Goal: Information Seeking & Learning: Find specific fact

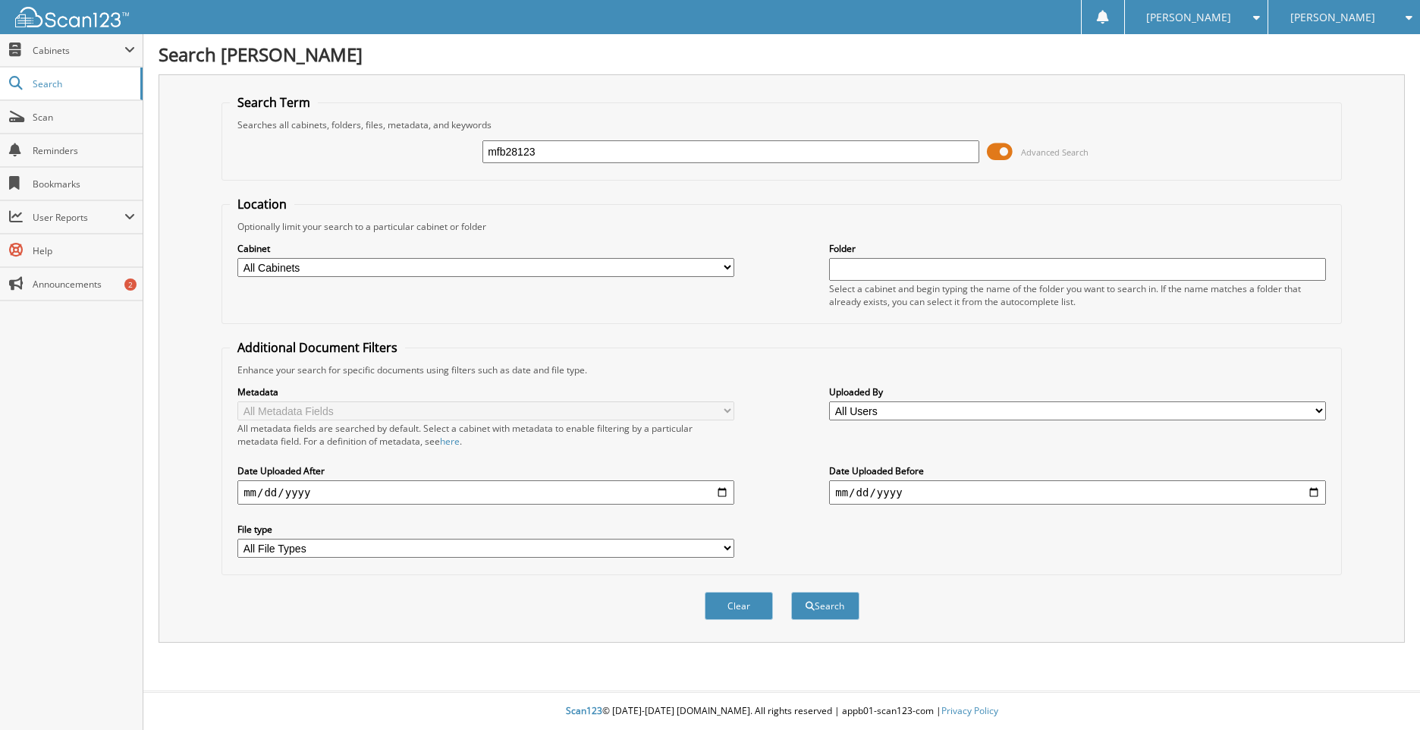
type input "mfb28123"
click at [791, 592] on button "Search" at bounding box center [825, 606] width 68 height 28
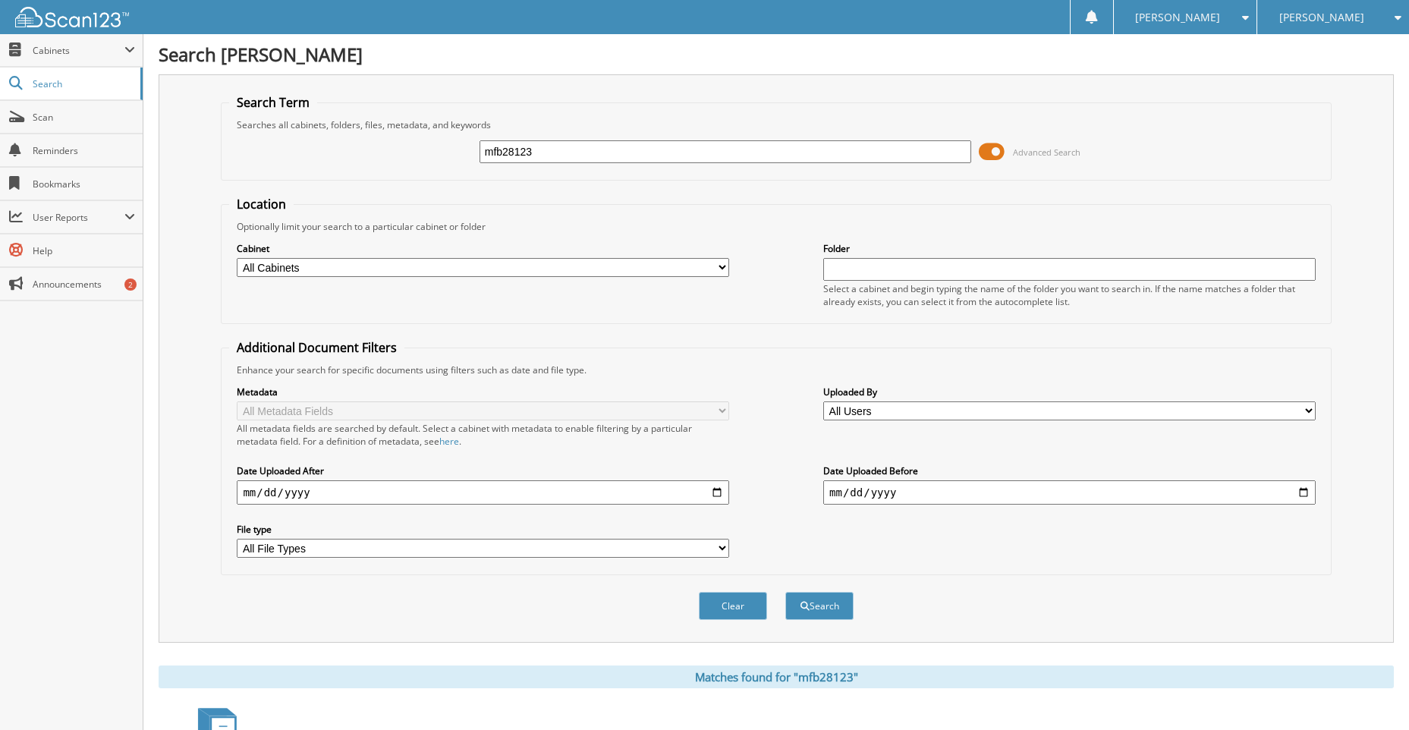
drag, startPoint x: 544, startPoint y: 149, endPoint x: 458, endPoint y: 206, distance: 103.1
click at [322, 169] on div "mfb28123 Advanced Search" at bounding box center [775, 151] width 1093 height 41
type input "gregory"
click at [785, 592] on button "Search" at bounding box center [819, 606] width 68 height 28
drag, startPoint x: 541, startPoint y: 144, endPoint x: 316, endPoint y: 161, distance: 225.2
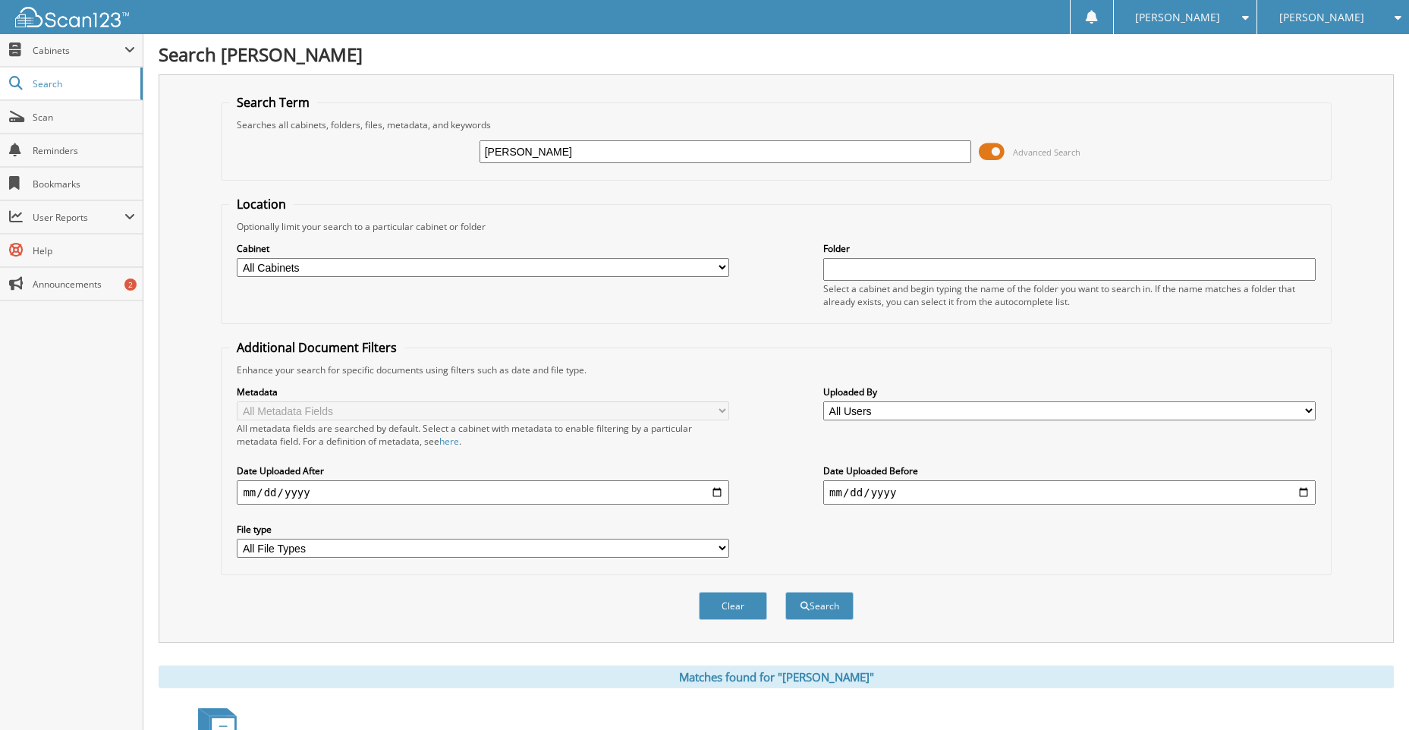
click at [317, 161] on div "gregory Advanced Search" at bounding box center [775, 151] width 1093 height 41
type input "mfb28123"
click at [824, 605] on button "Search" at bounding box center [819, 606] width 68 height 28
click at [570, 268] on select "All Cabinets CAR DEALS PARTS INVOICES SERVICE CONTRACTS SERVICE RO Needs Filing" at bounding box center [483, 267] width 492 height 19
select select "10914"
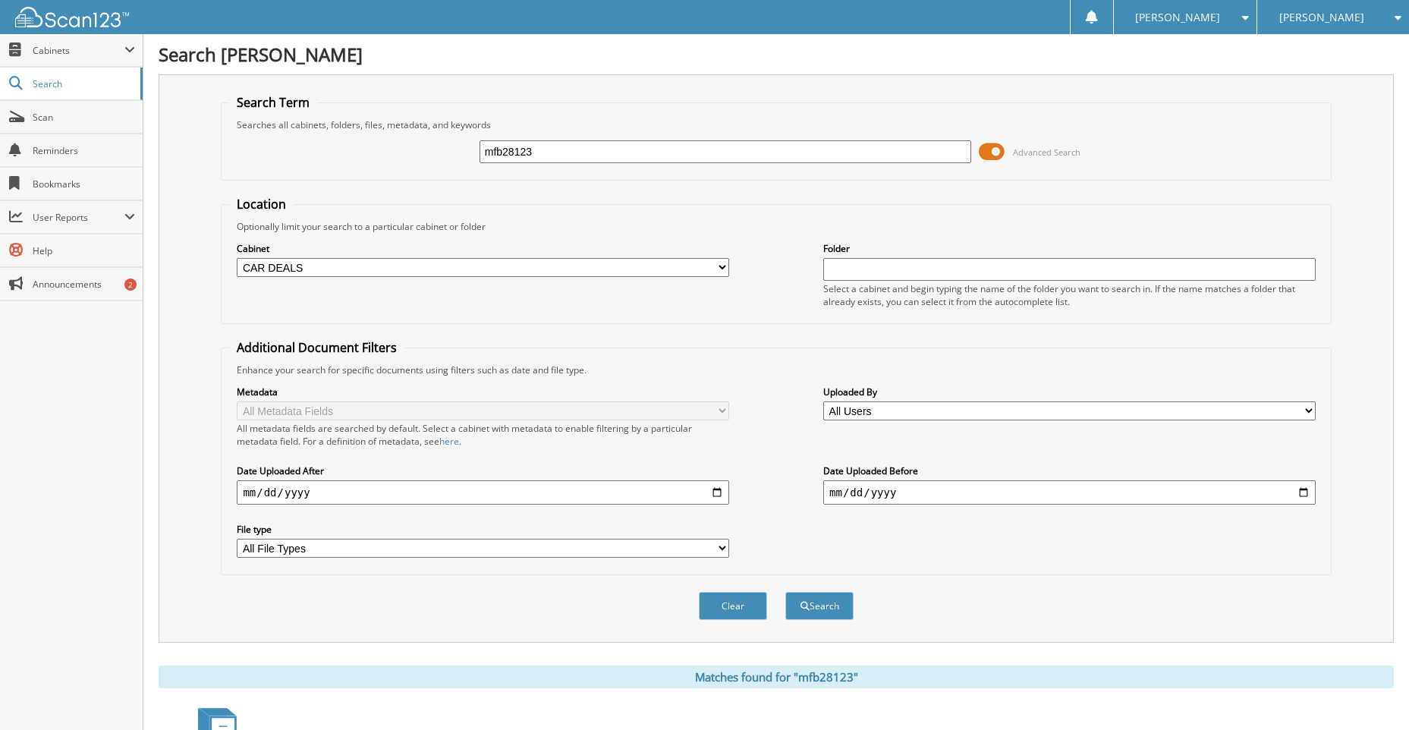
click at [237, 258] on select "All Cabinets CAR DEALS PARTS INVOICES SERVICE CONTRACTS SERVICE RO Needs Filing" at bounding box center [483, 267] width 492 height 19
drag, startPoint x: 553, startPoint y: 157, endPoint x: 410, endPoint y: 175, distance: 143.7
click at [410, 174] on fieldset "Search Term Searches all cabinets, folders, files, metadata, and keywords mfb28…" at bounding box center [776, 137] width 1110 height 86
type input "Gregory"
click at [834, 611] on button "Search" at bounding box center [819, 606] width 68 height 28
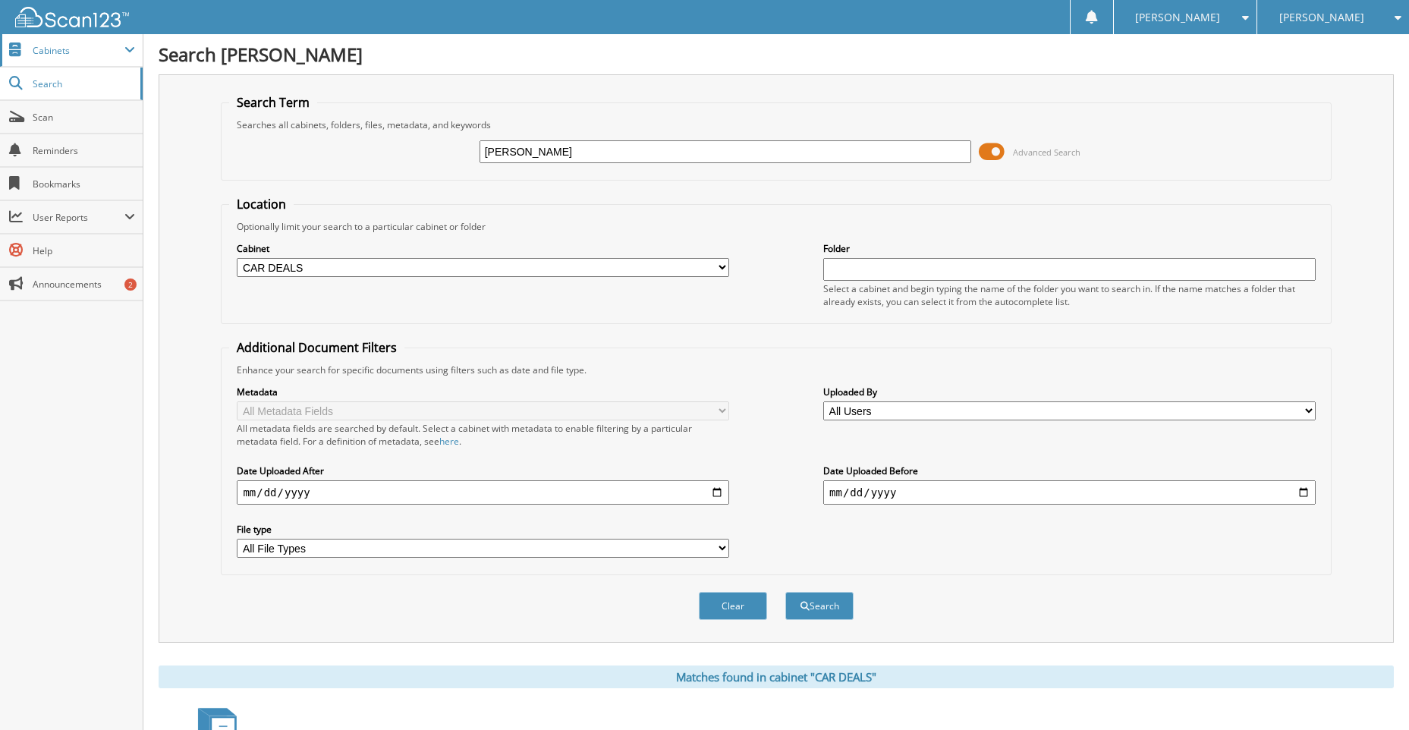
click at [69, 55] on span "Cabinets" at bounding box center [79, 50] width 92 height 13
select select "10914"
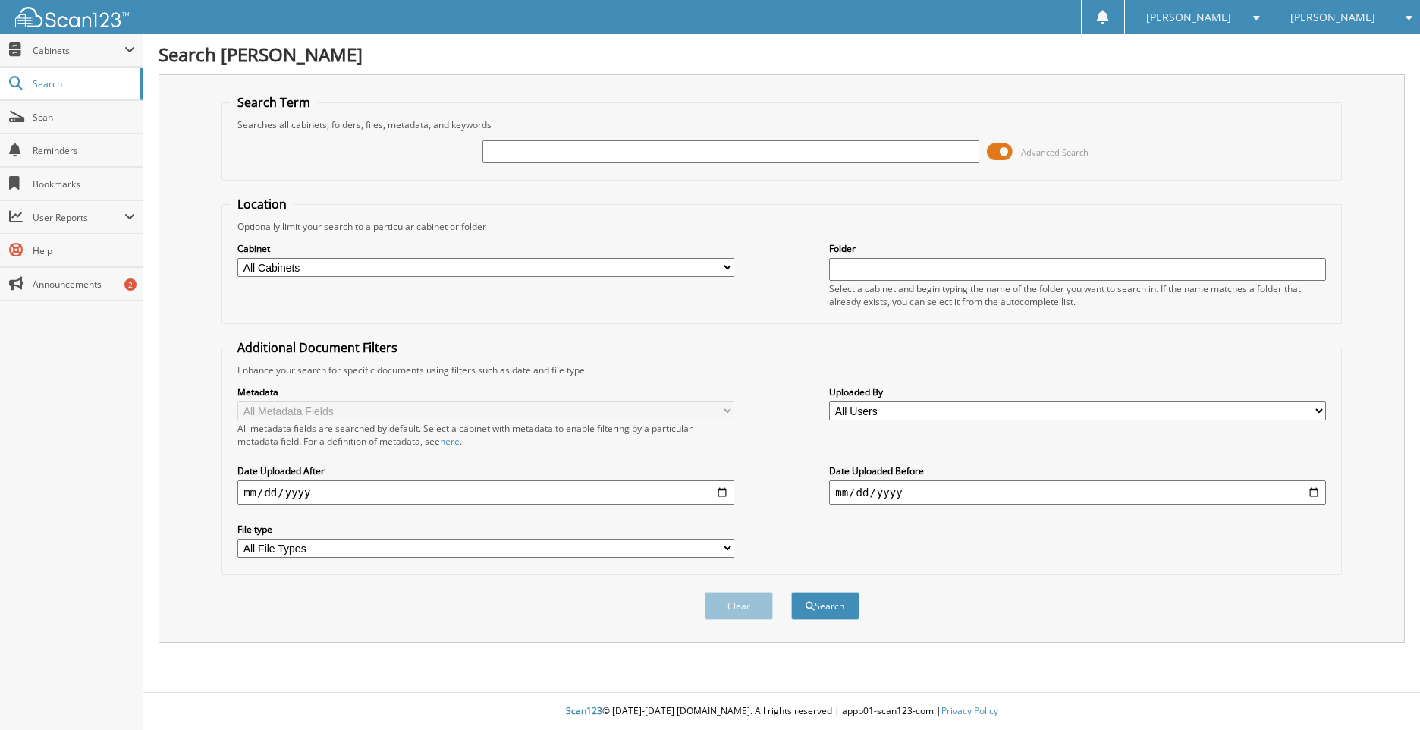
click at [519, 153] on input "text" at bounding box center [731, 151] width 497 height 23
type input "mfb28123"
click at [822, 605] on button "Search" at bounding box center [825, 606] width 68 height 28
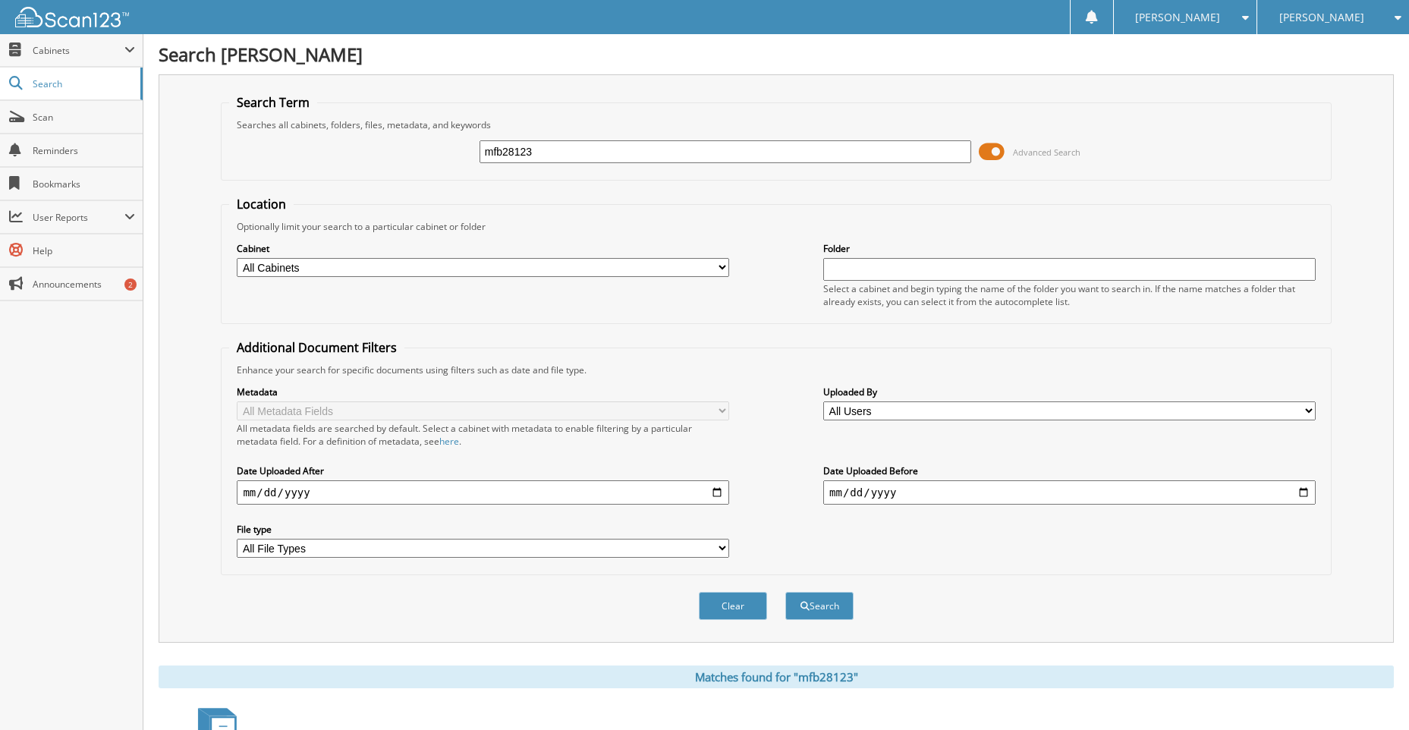
drag, startPoint x: 392, startPoint y: 197, endPoint x: 341, endPoint y: 228, distance: 59.4
click at [317, 222] on form "Search Term Searches all cabinets, folders, files, metadata, and keywords mfb28…" at bounding box center [776, 365] width 1110 height 543
type input "[PERSON_NAME]"
click at [785, 592] on button "Search" at bounding box center [819, 606] width 68 height 28
drag, startPoint x: 471, startPoint y: 167, endPoint x: 371, endPoint y: 215, distance: 111.3
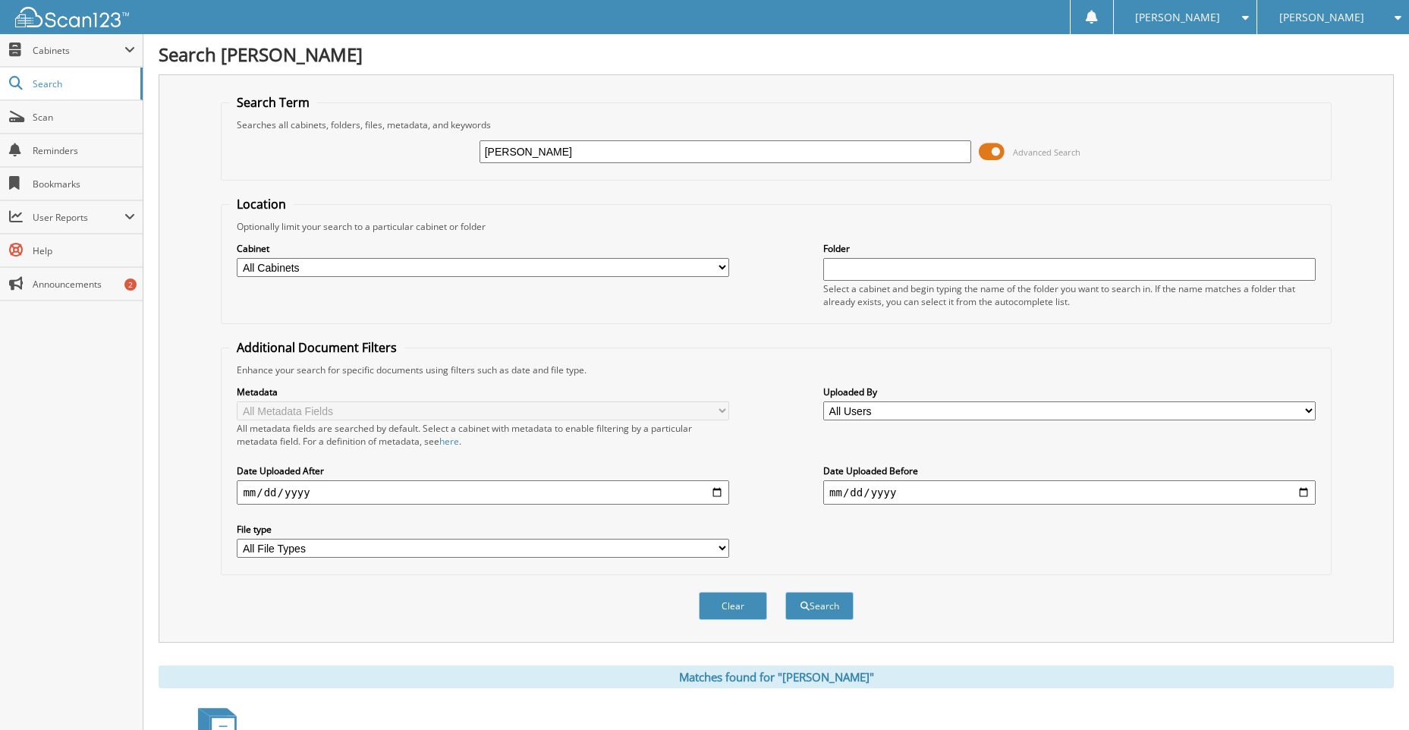
click at [385, 209] on form "Search Term Searches all cabinets, folders, files, metadata, and keywords Grego…" at bounding box center [776, 365] width 1110 height 543
type input "santo"
click at [785, 592] on button "Search" at bounding box center [819, 606] width 68 height 28
drag, startPoint x: 522, startPoint y: 149, endPoint x: 428, endPoint y: 199, distance: 106.2
click at [428, 199] on form "Search Term Searches all cabinets, folders, files, metadata, and keywords [GEOG…" at bounding box center [776, 365] width 1110 height 543
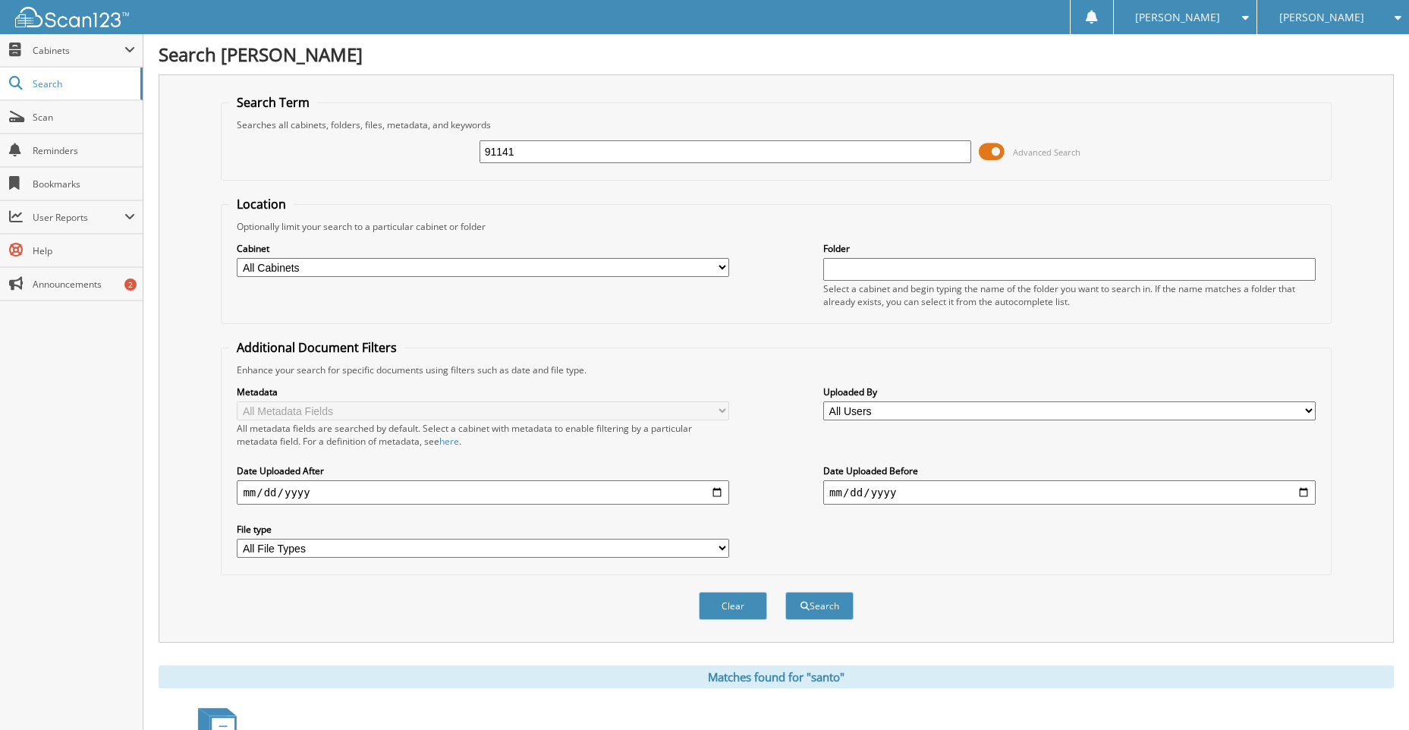
type input "91141"
click at [785, 592] on button "Search" at bounding box center [819, 606] width 68 height 28
click at [992, 150] on span at bounding box center [992, 151] width 26 height 23
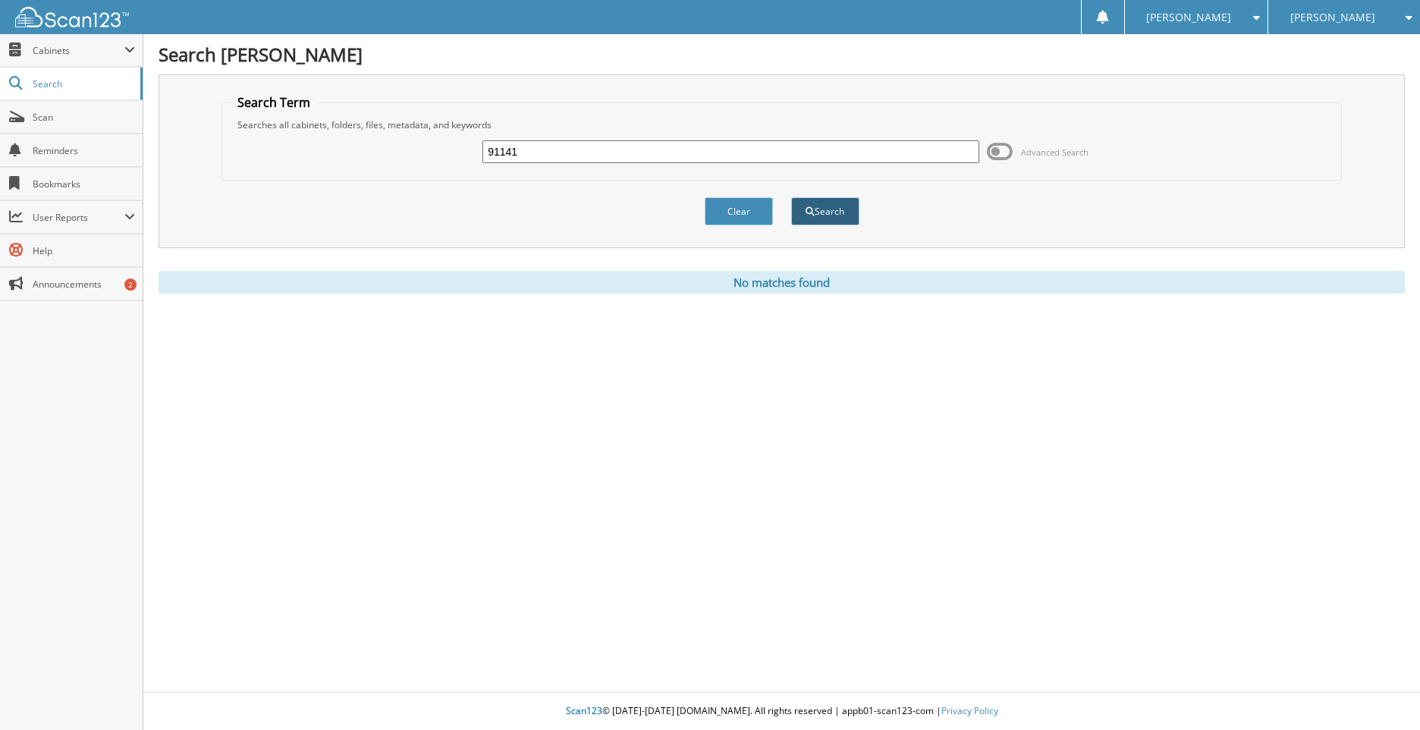
click at [846, 216] on button "Search" at bounding box center [825, 211] width 68 height 28
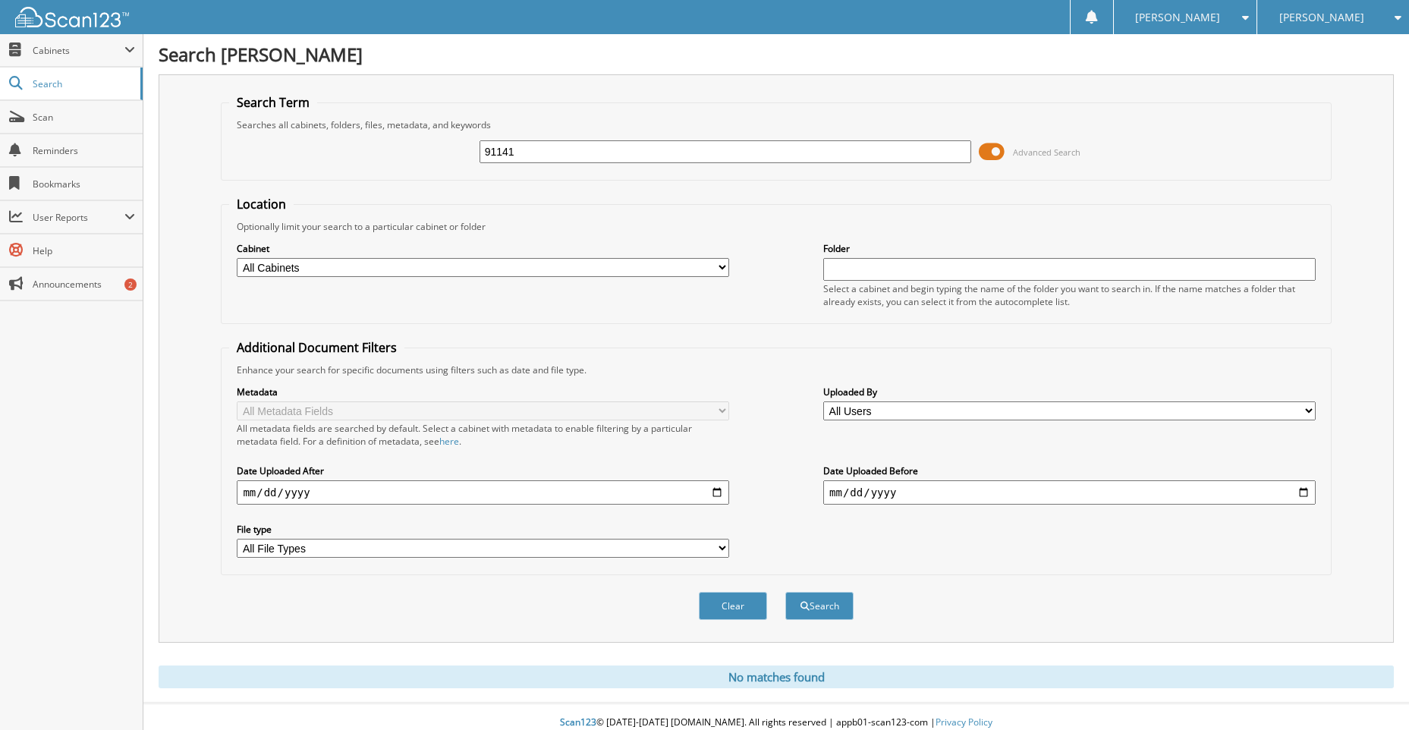
click at [986, 158] on span at bounding box center [992, 151] width 26 height 23
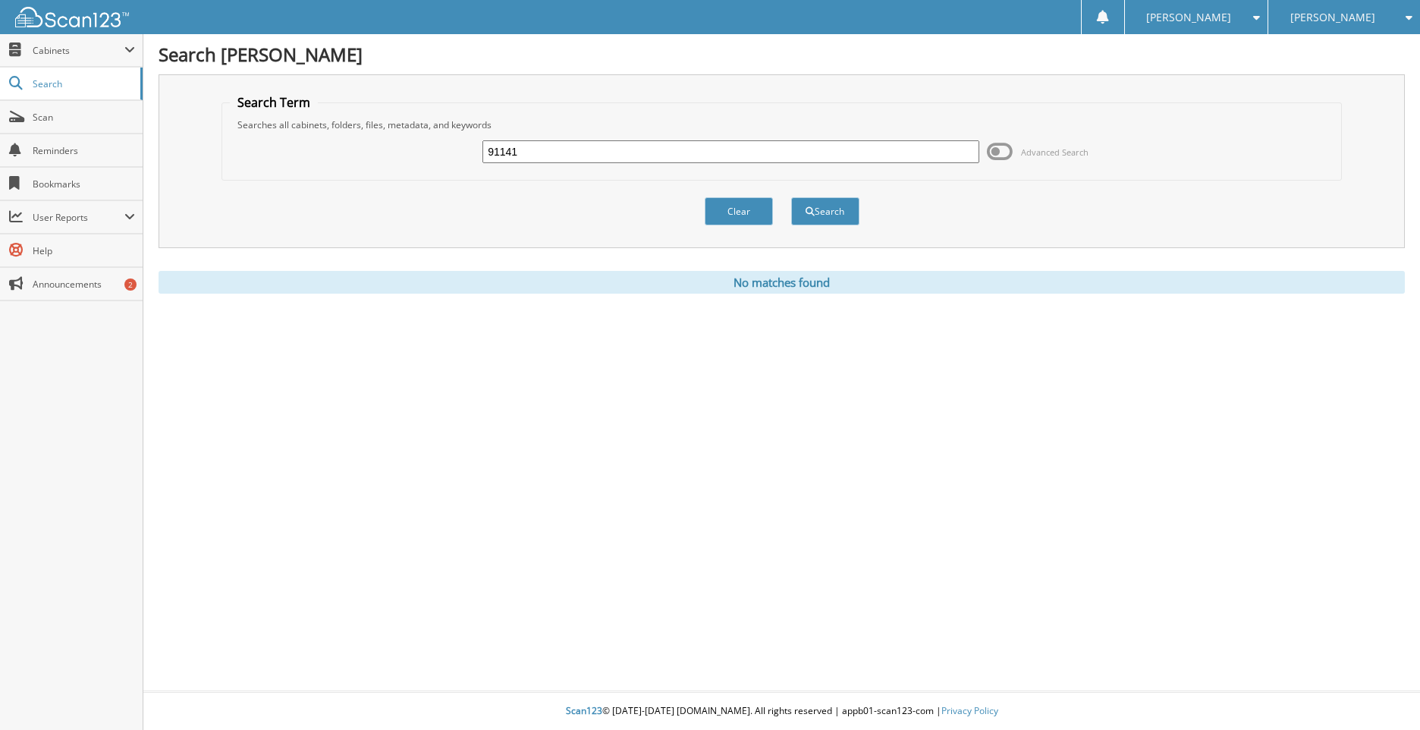
drag, startPoint x: 539, startPoint y: 152, endPoint x: 426, endPoint y: 174, distance: 115.2
click at [432, 172] on fieldset "Search Term Searches all cabinets, folders, files, metadata, and keywords 91141…" at bounding box center [782, 137] width 1121 height 86
type input "[PERSON_NAME]"
click at [791, 197] on button "Search" at bounding box center [825, 211] width 68 height 28
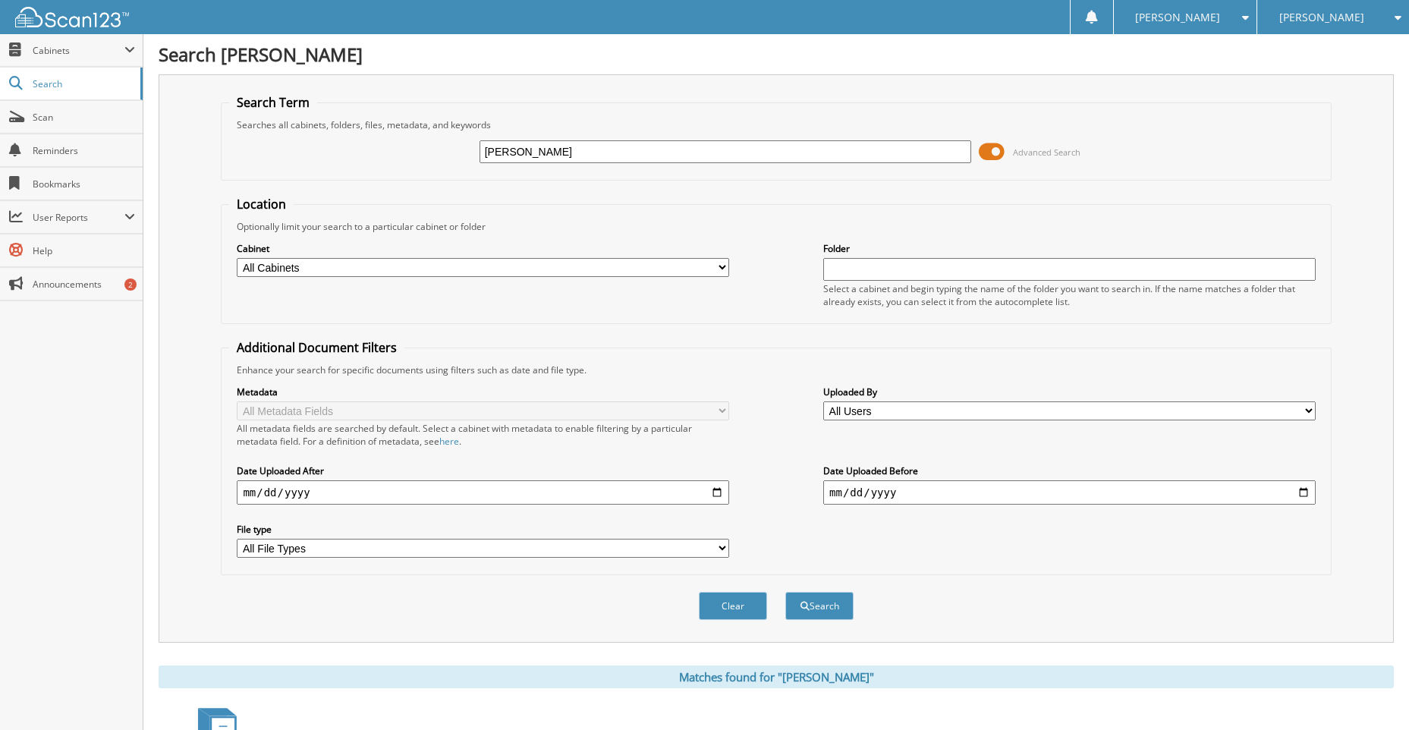
click at [1357, 14] on div "[PERSON_NAME]" at bounding box center [1333, 17] width 137 height 34
click at [1356, 41] on link "Carlsbad Chevrolet" at bounding box center [1333, 47] width 152 height 27
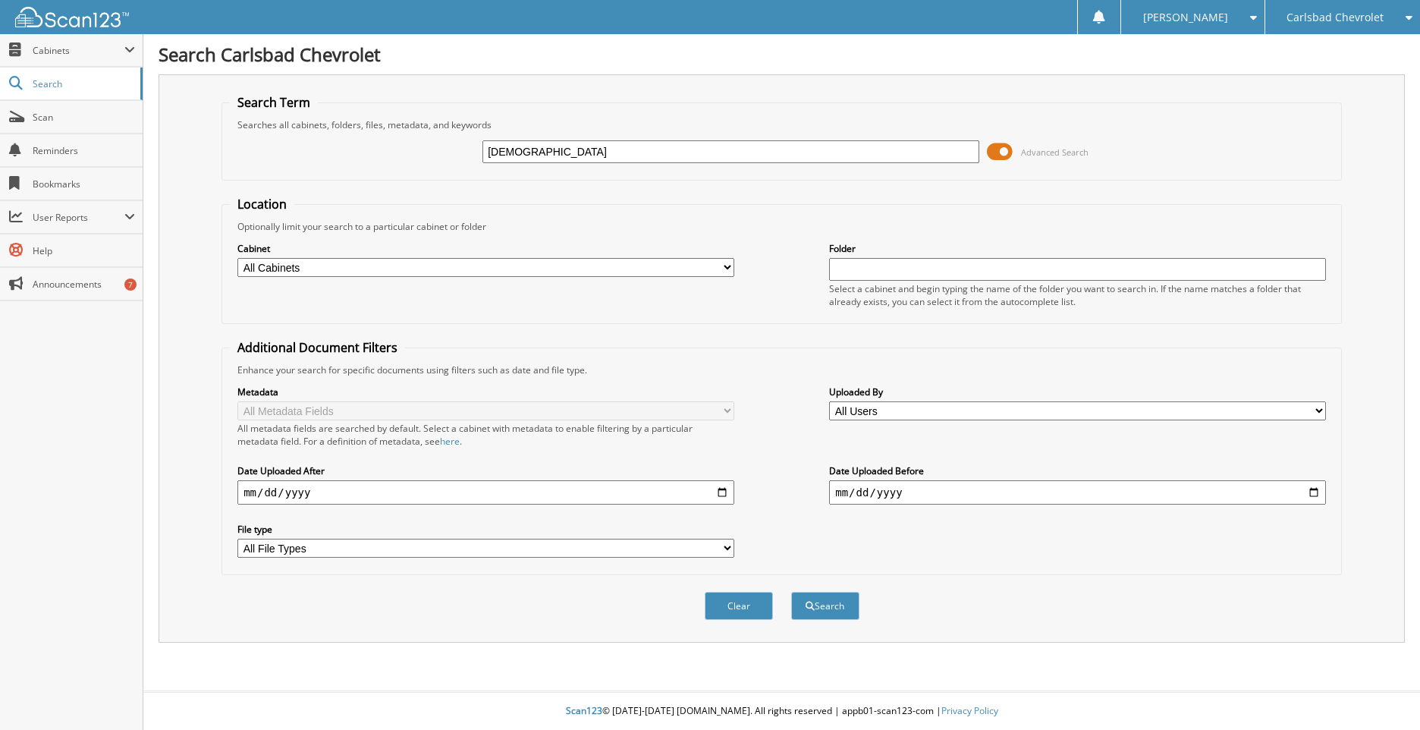
type input "[DEMOGRAPHIC_DATA]"
click at [791, 592] on button "Search" at bounding box center [825, 606] width 68 height 28
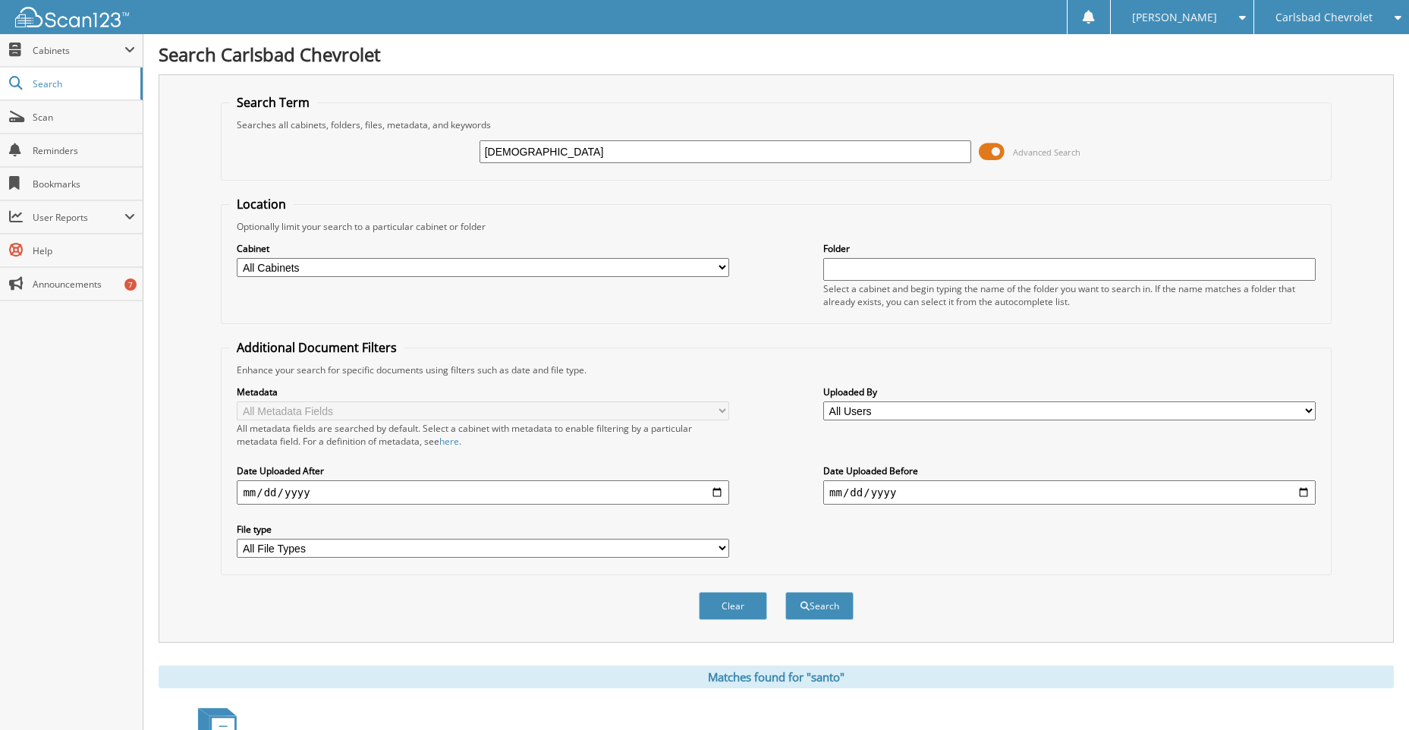
click at [1373, 14] on div "Carlsbad Chevrolet" at bounding box center [1332, 17] width 140 height 34
click at [1355, 42] on link "[PERSON_NAME]" at bounding box center [1331, 47] width 155 height 27
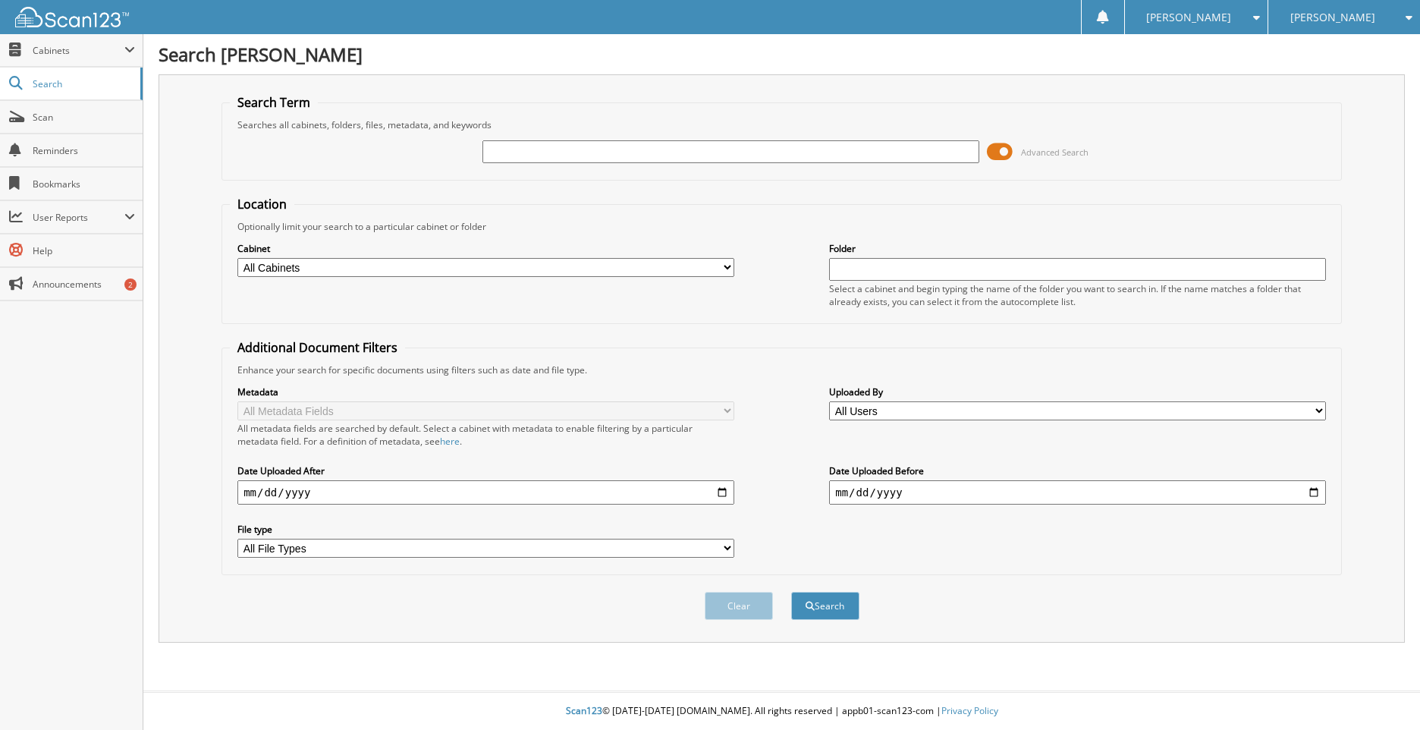
click at [516, 148] on input "text" at bounding box center [731, 151] width 497 height 23
type input "alpha"
click at [791, 592] on button "Search" at bounding box center [825, 606] width 68 height 28
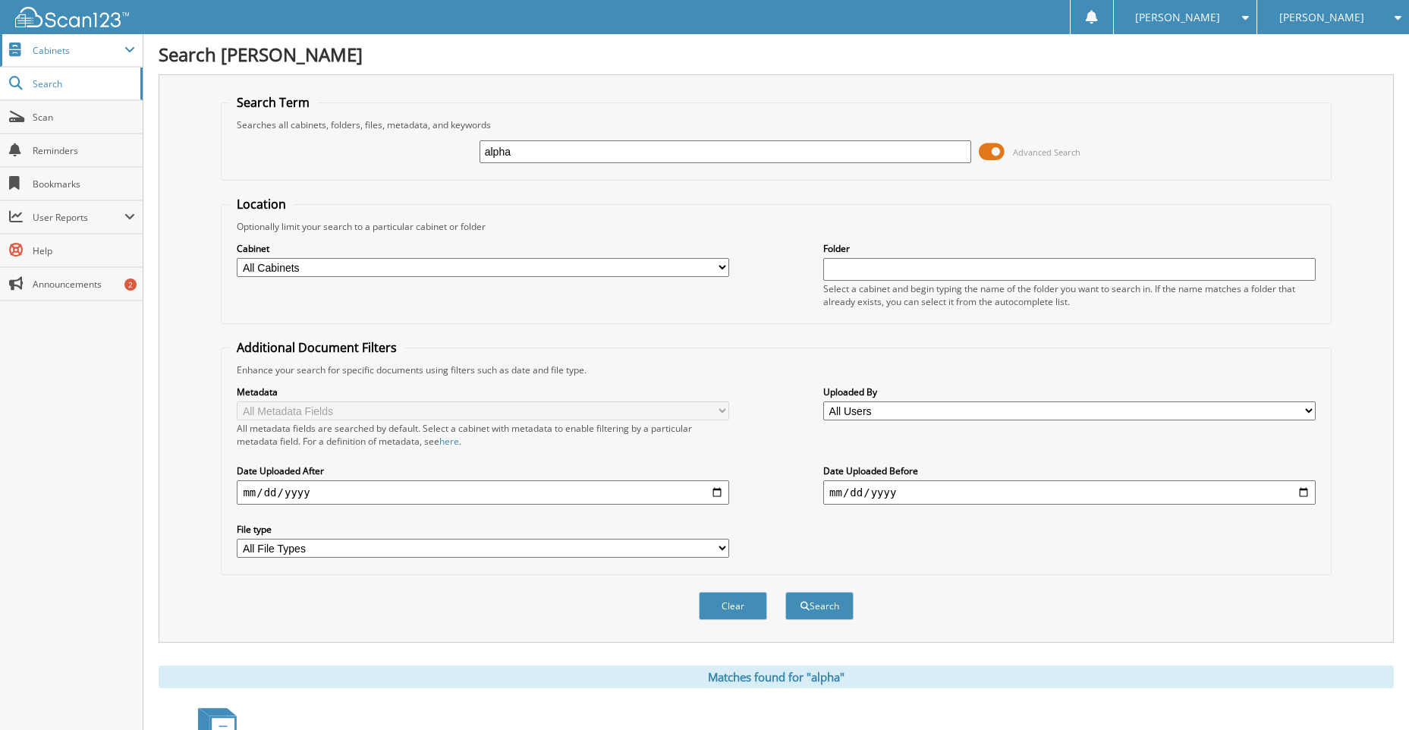
click at [79, 52] on span "Cabinets" at bounding box center [79, 50] width 92 height 13
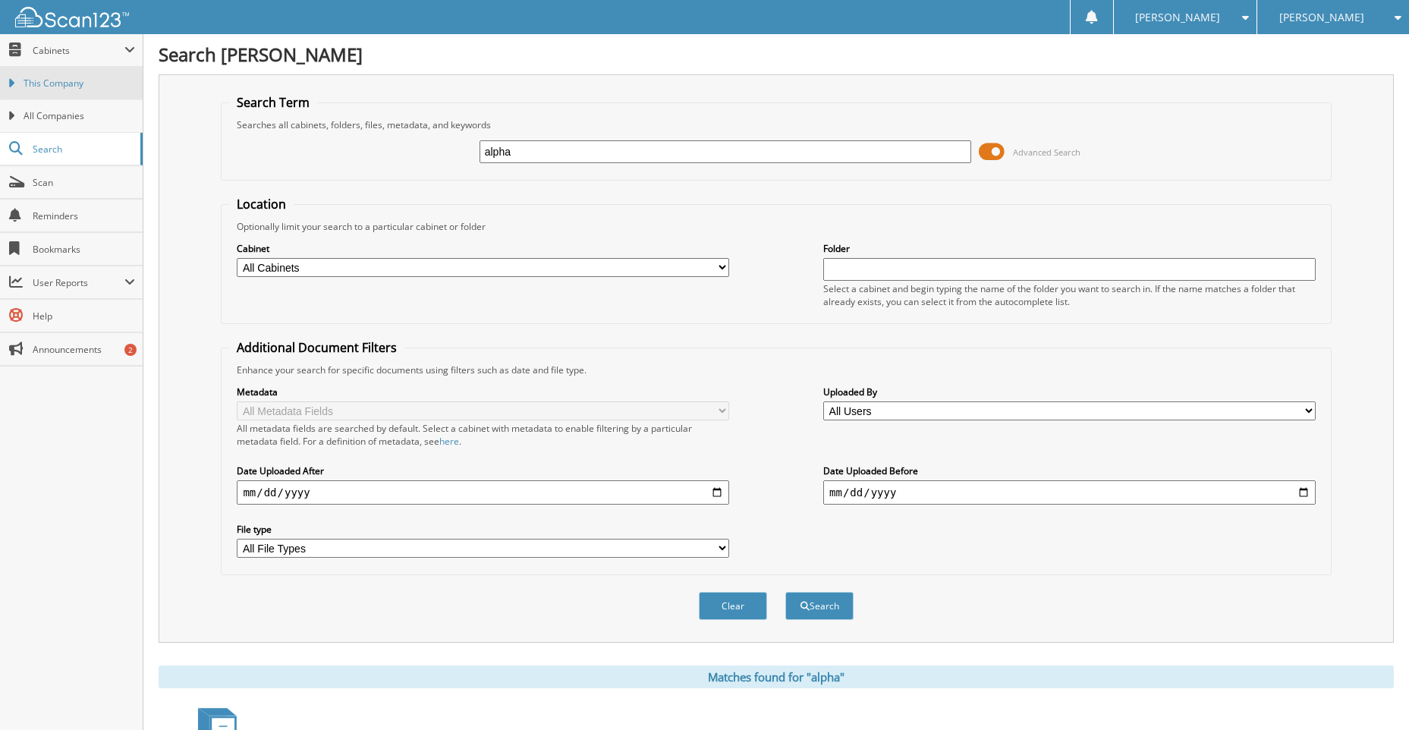
click at [83, 78] on span "This Company" at bounding box center [80, 84] width 112 height 14
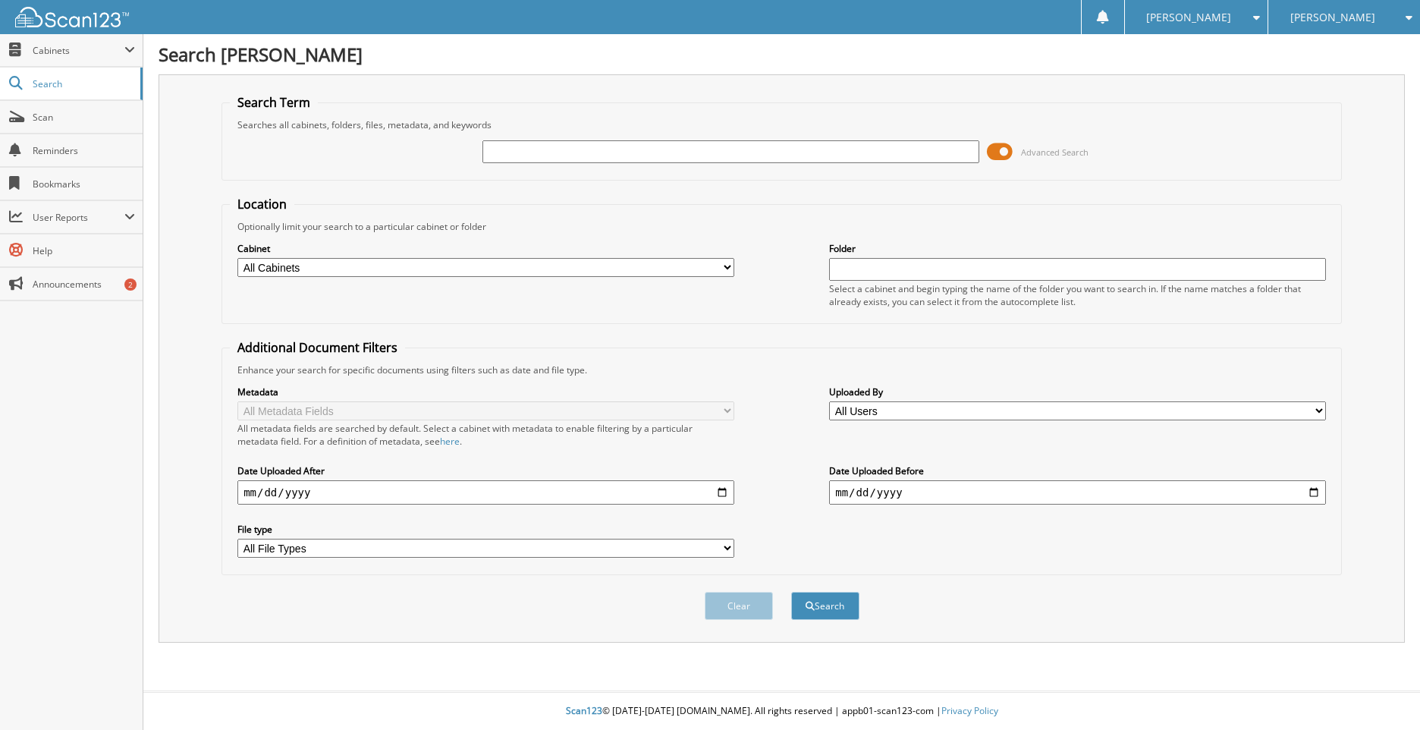
type input "f"
type input "F16324"
click at [791, 592] on button "Search" at bounding box center [825, 606] width 68 height 28
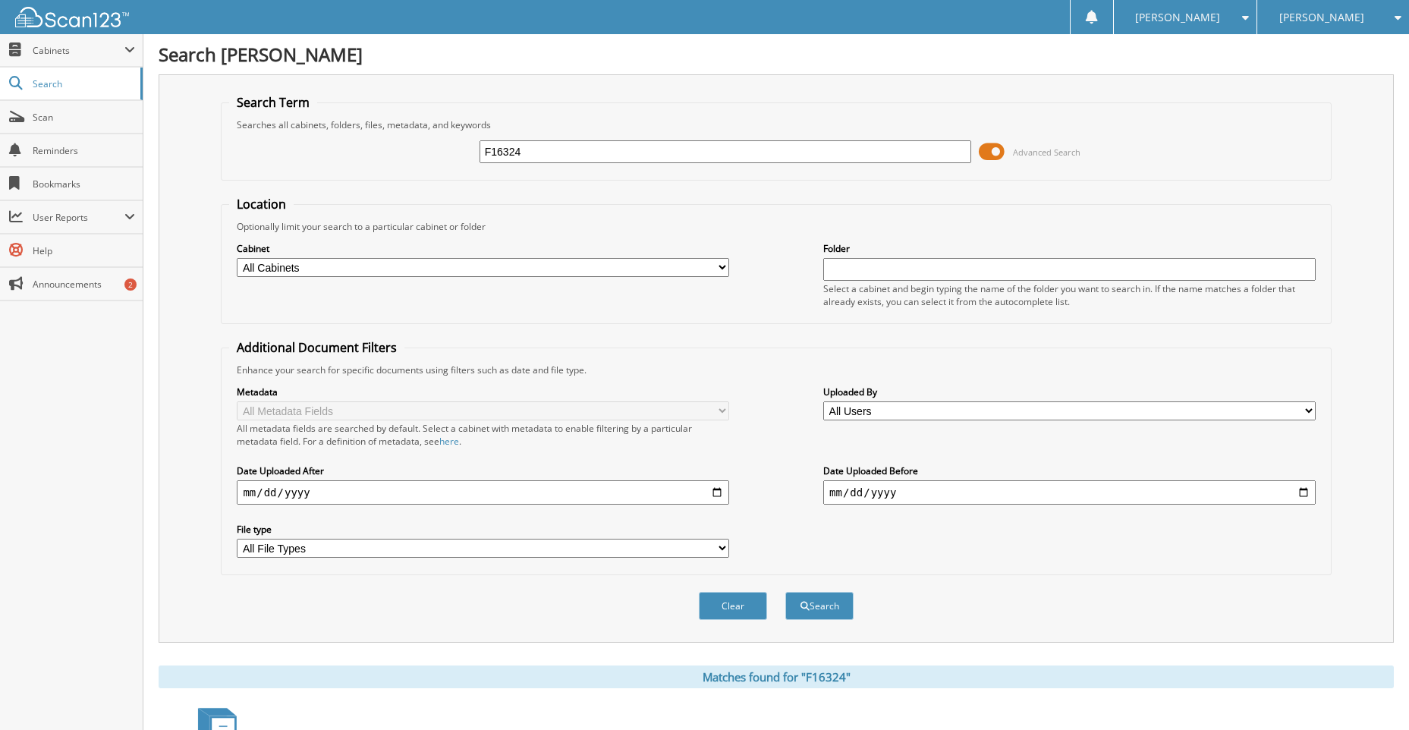
drag, startPoint x: 530, startPoint y: 149, endPoint x: 277, endPoint y: 157, distance: 252.8
click at [278, 157] on div "F16324 Advanced Search" at bounding box center [775, 151] width 1093 height 41
type input "211876"
click at [785, 592] on button "Search" at bounding box center [819, 606] width 68 height 28
click at [529, 153] on input "211876" at bounding box center [726, 151] width 492 height 23
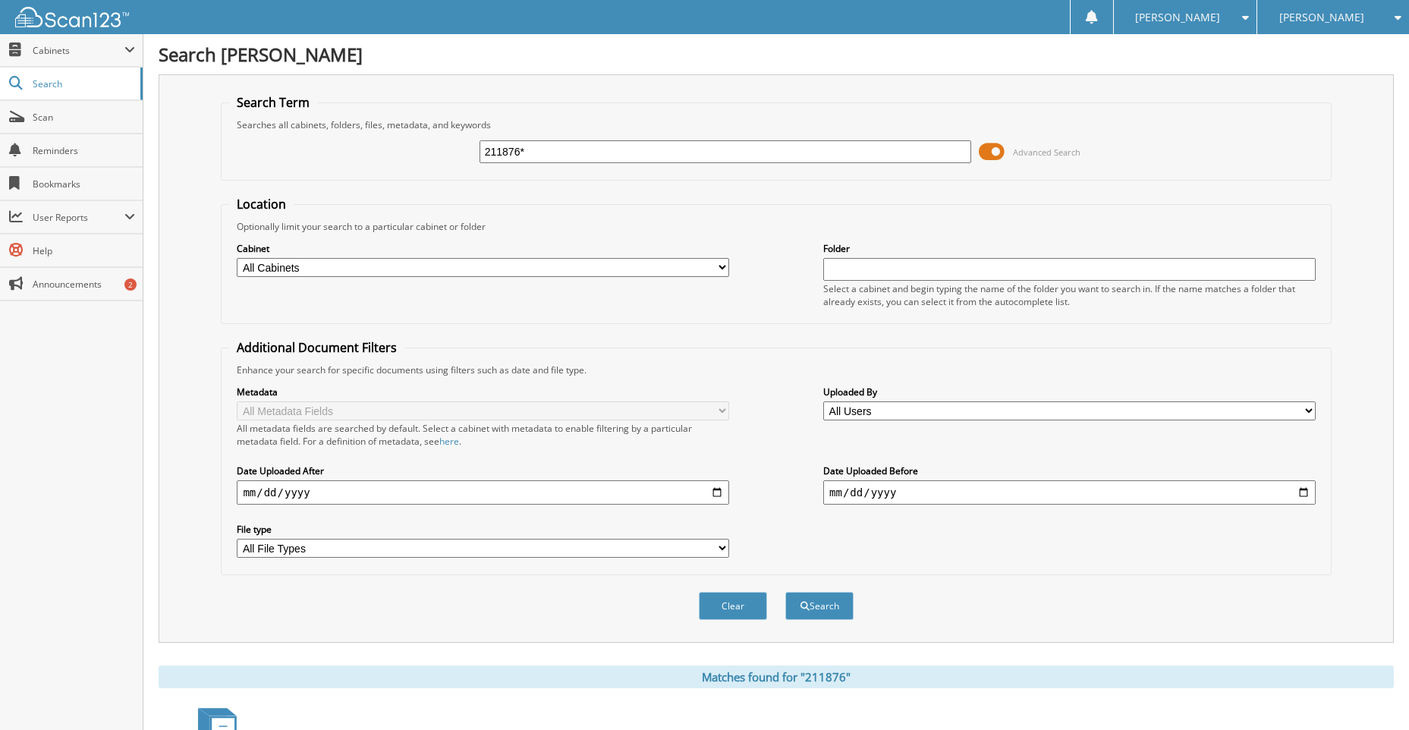
type input "211876*"
click at [785, 592] on button "Search" at bounding box center [819, 606] width 68 height 28
click at [829, 606] on button "Search" at bounding box center [819, 606] width 68 height 28
click at [74, 57] on span "Cabinets" at bounding box center [71, 50] width 143 height 33
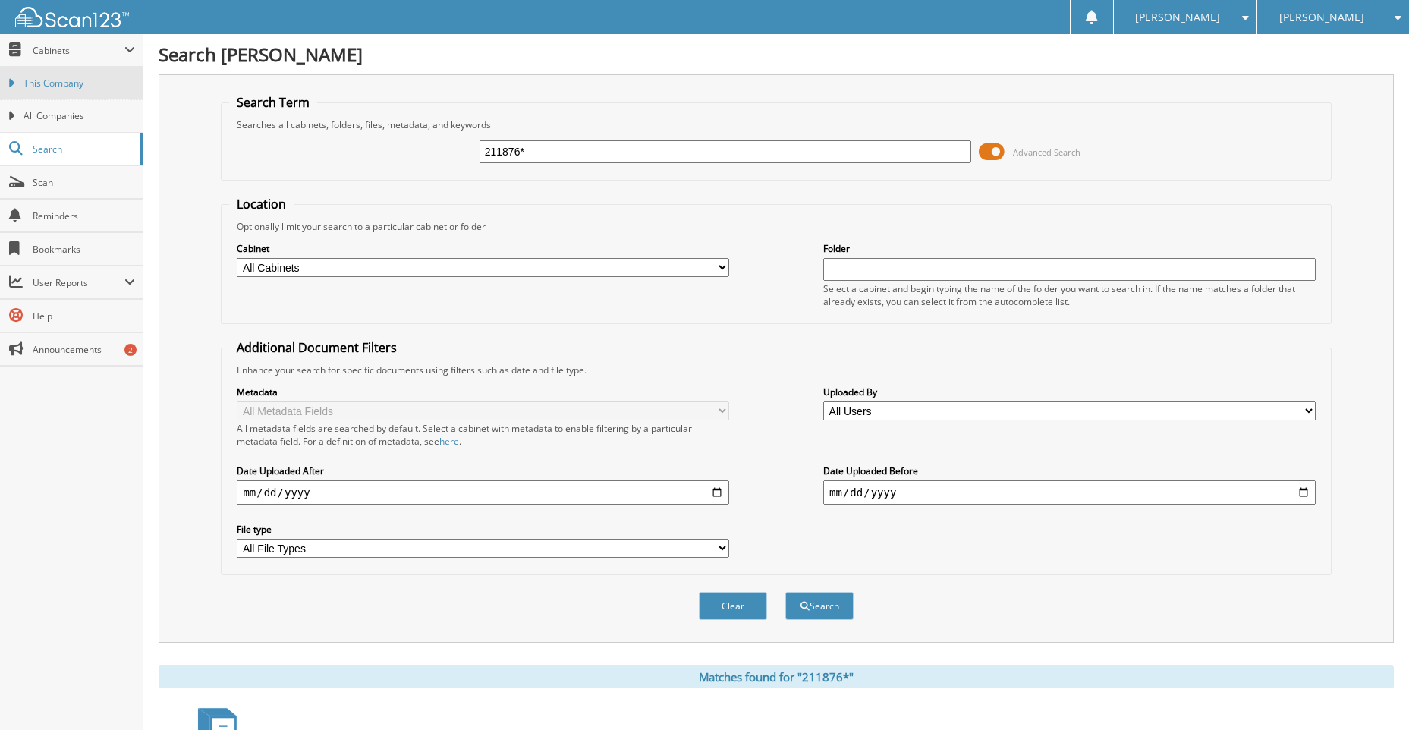
click at [75, 82] on span "This Company" at bounding box center [80, 84] width 112 height 14
